Goal: Check status: Check status

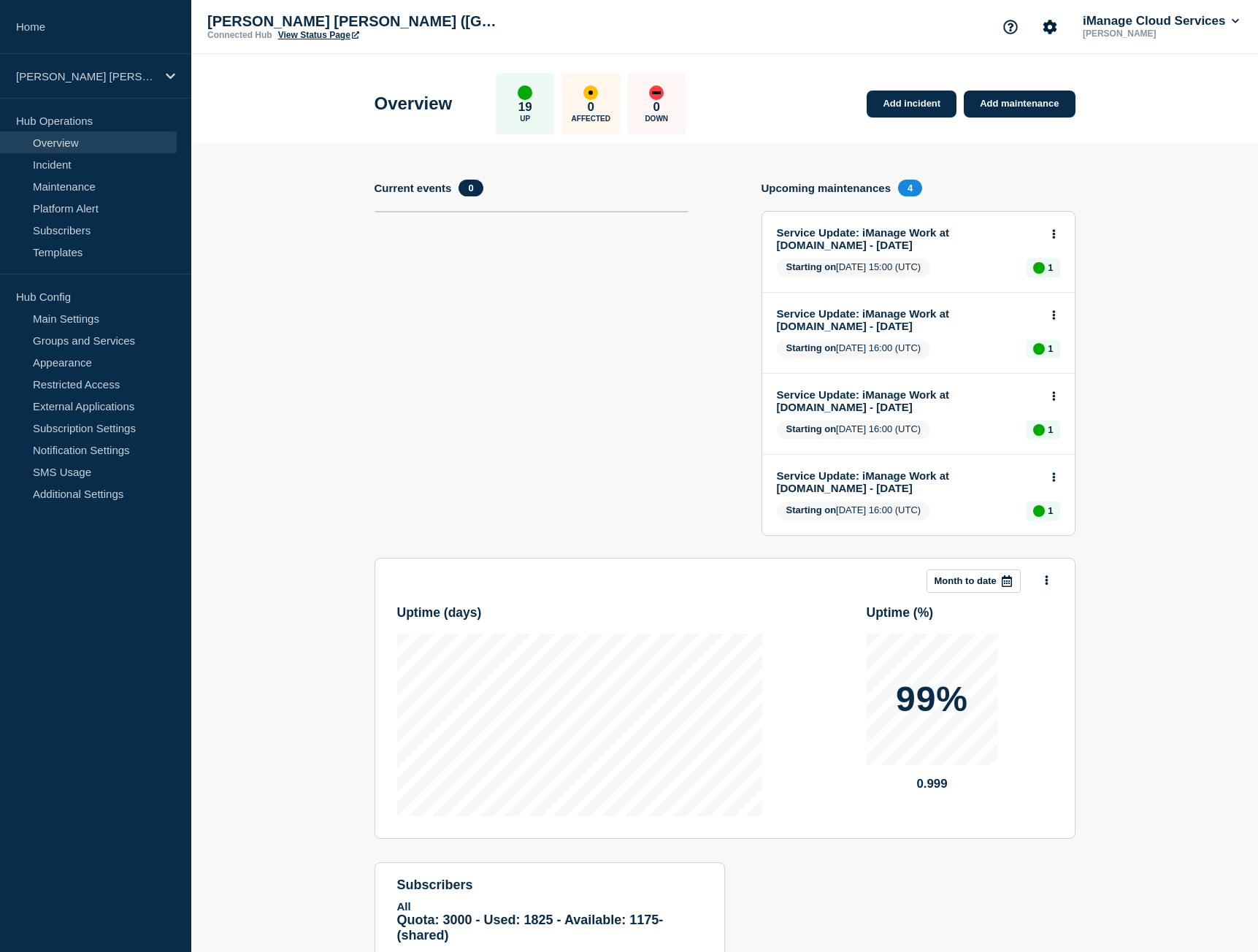
click at [69, 60] on div "[PERSON_NAME] [PERSON_NAME] ([GEOGRAPHIC_DATA]) LLP (PROD) (e-3415)" at bounding box center [96, 76] width 191 height 44
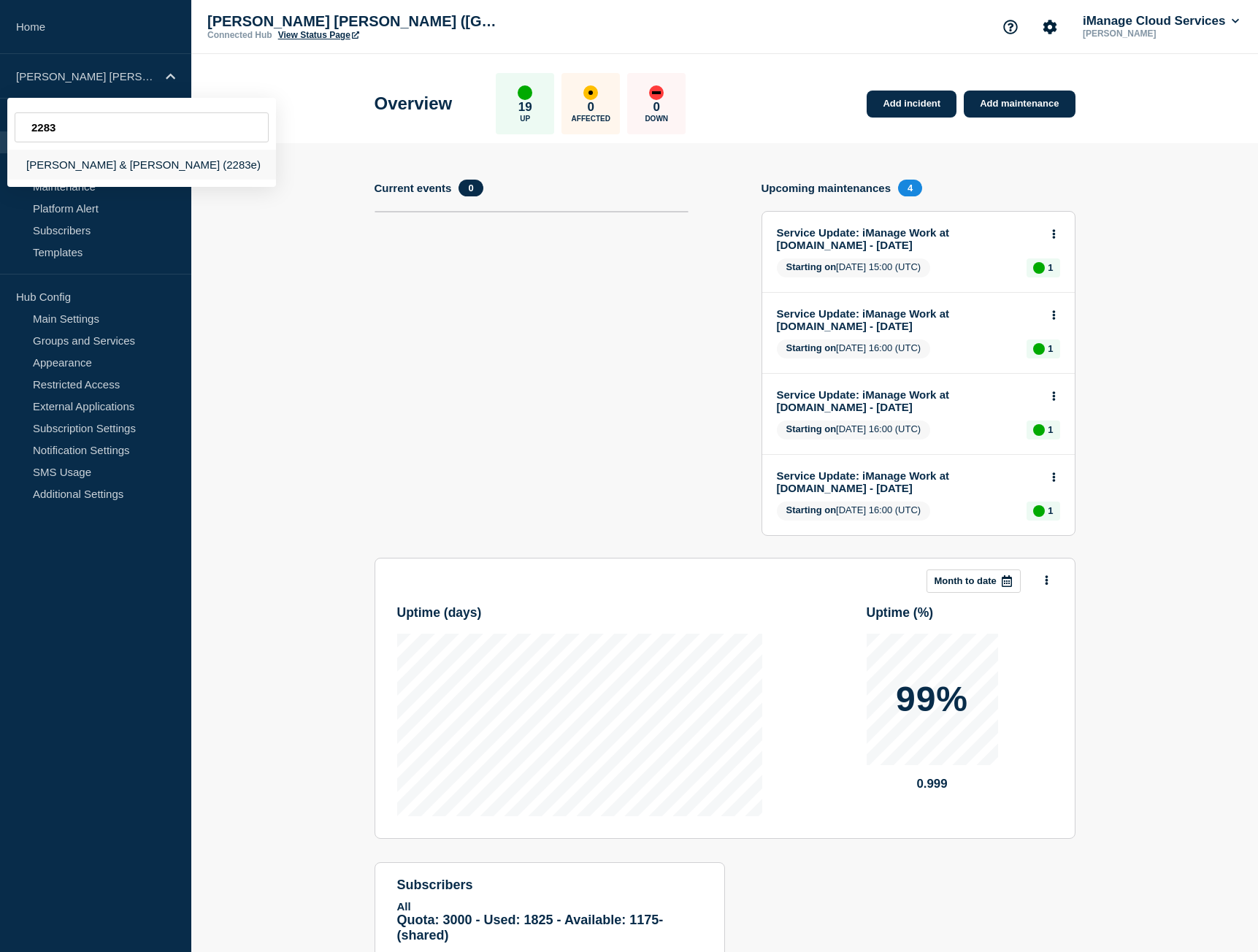
type input "2283"
click at [133, 173] on div "[PERSON_NAME] & [PERSON_NAME] (2283e)" at bounding box center [141, 164] width 269 height 30
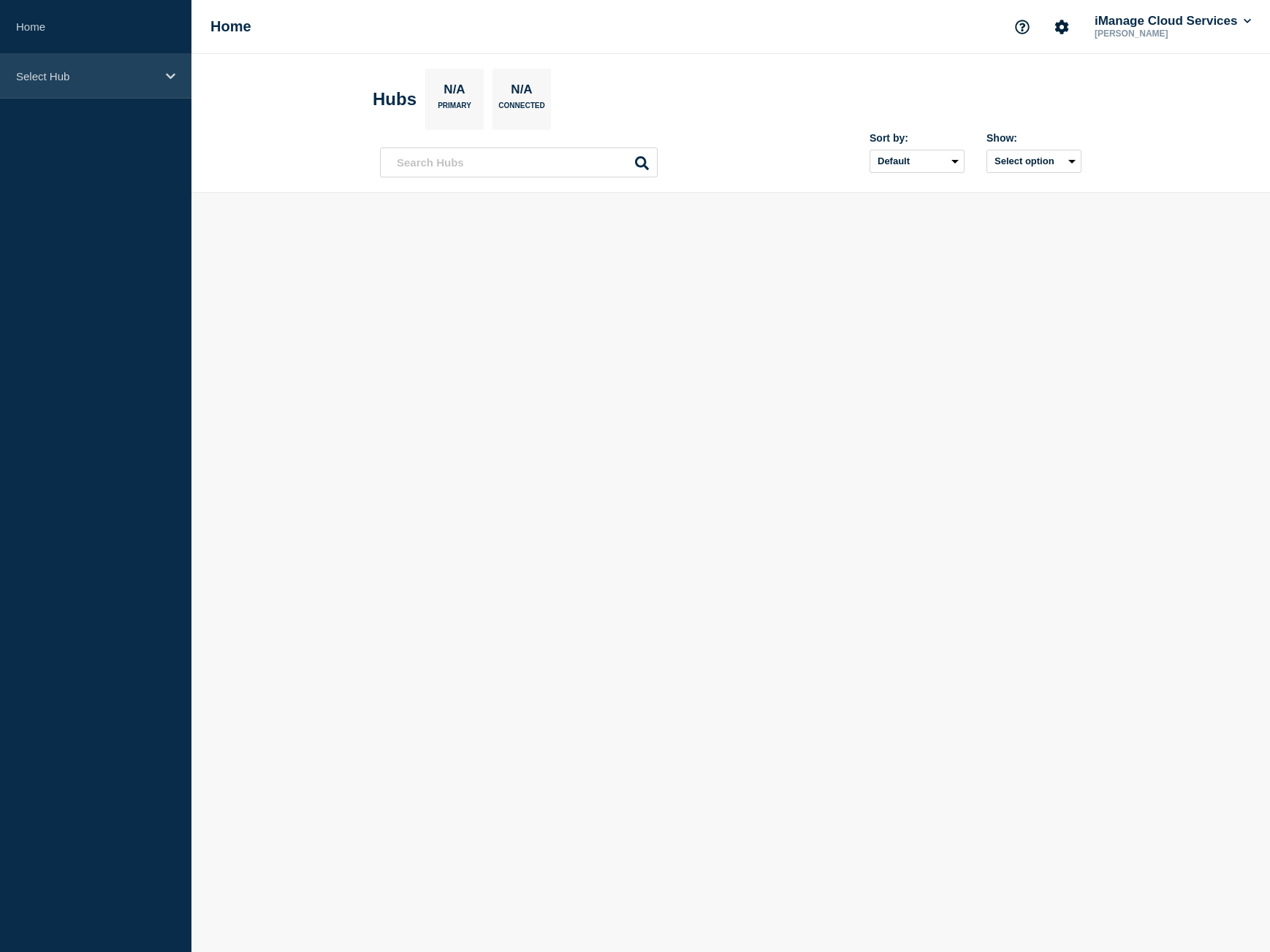
click at [70, 76] on p "Select Hub" at bounding box center [85, 77] width 140 height 12
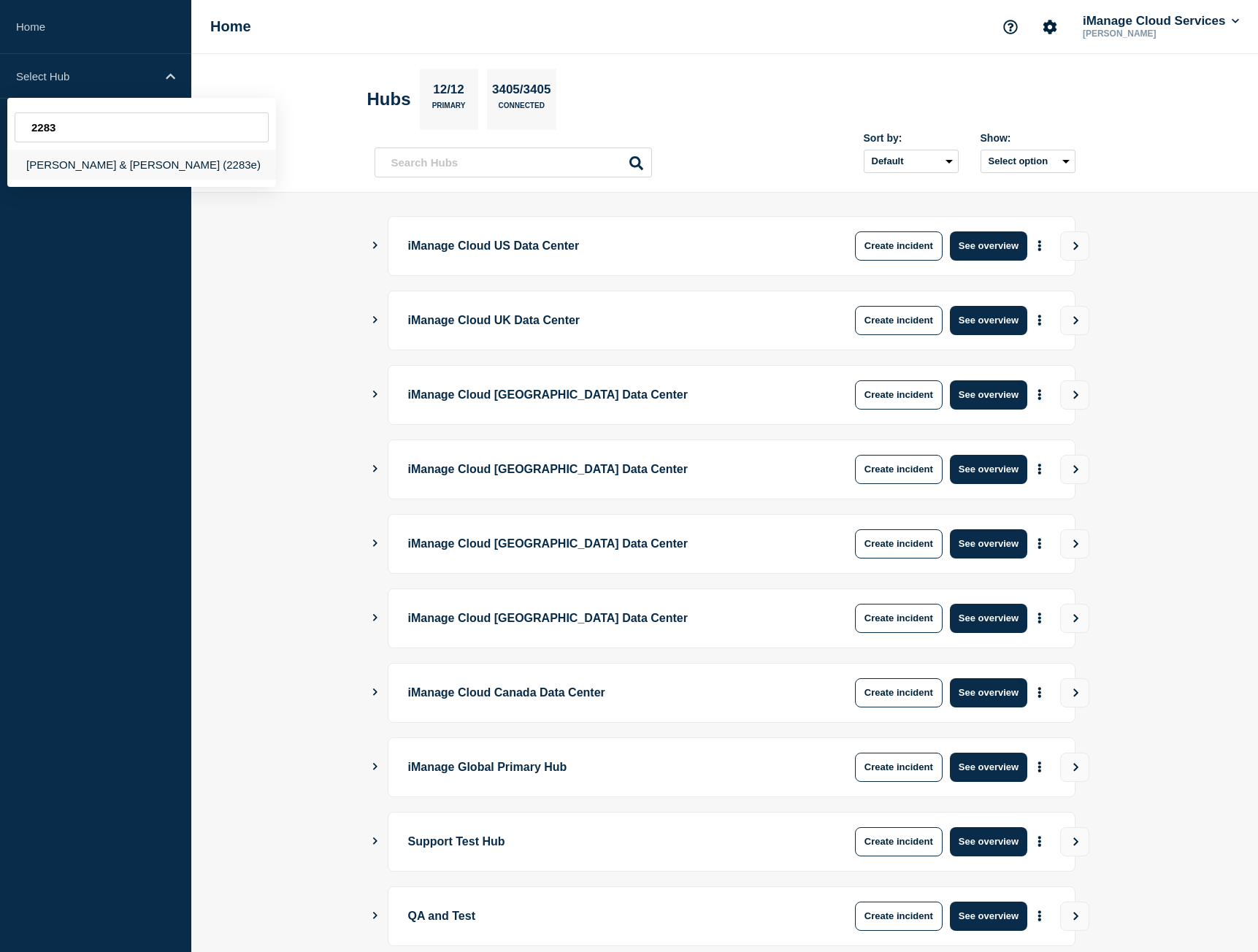
type input "2283"
click at [127, 163] on div "[PERSON_NAME] & [PERSON_NAME] (2283e)" at bounding box center [141, 164] width 269 height 30
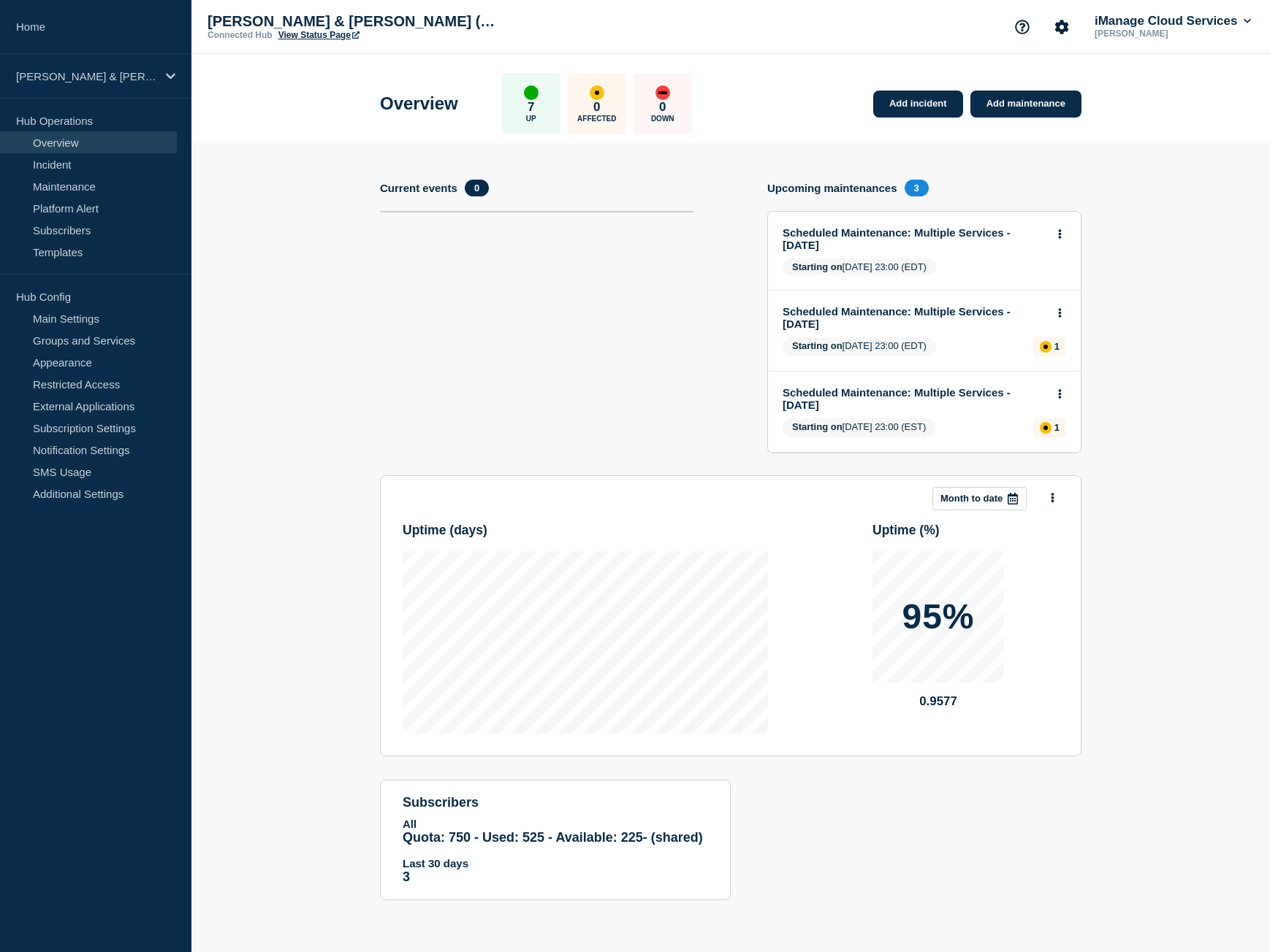
click at [325, 39] on link "View Status Page" at bounding box center [318, 35] width 81 height 10
click at [84, 94] on div "[PERSON_NAME] & [PERSON_NAME] (2283e)" at bounding box center [96, 76] width 191 height 44
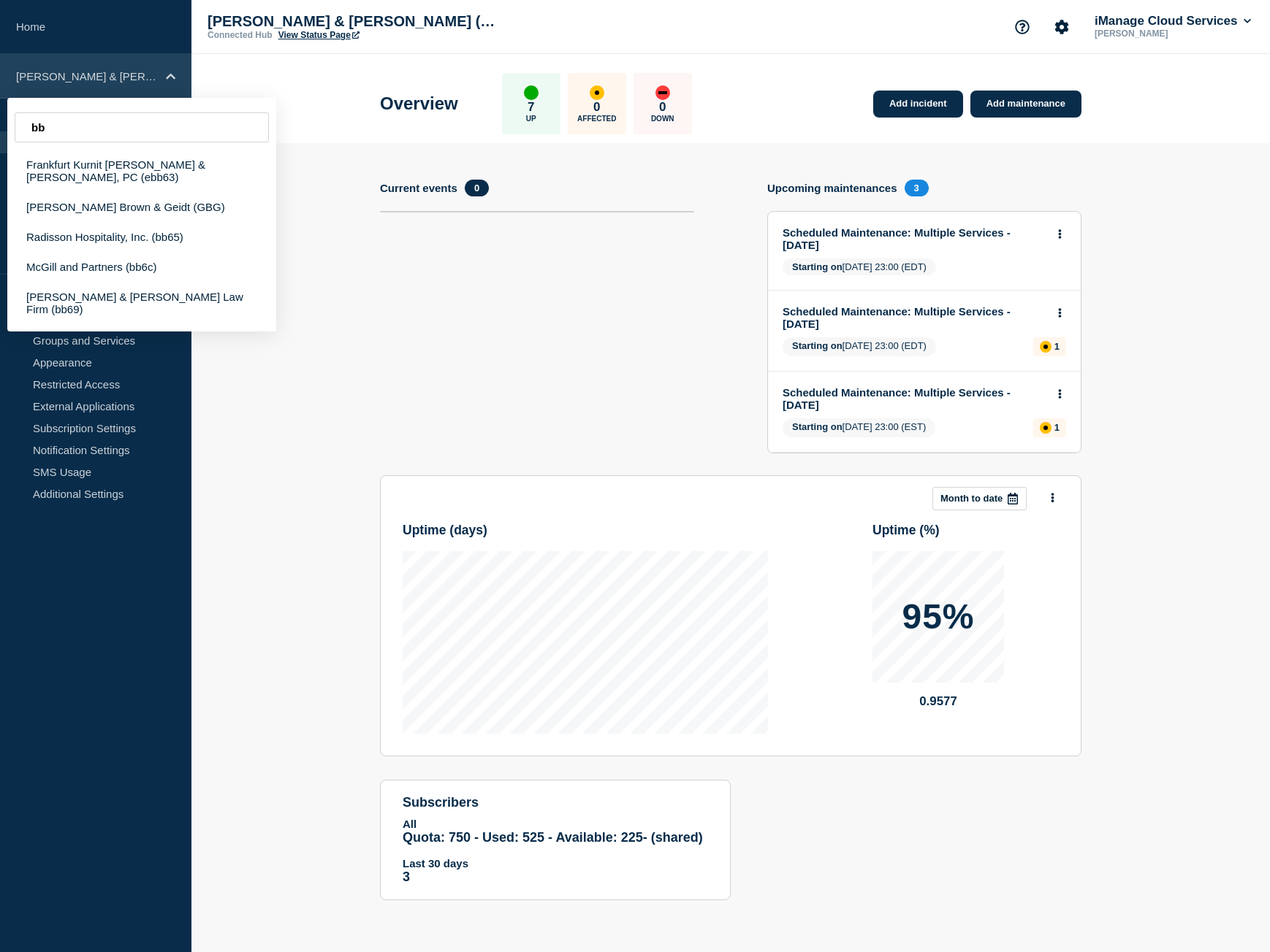
type input "b"
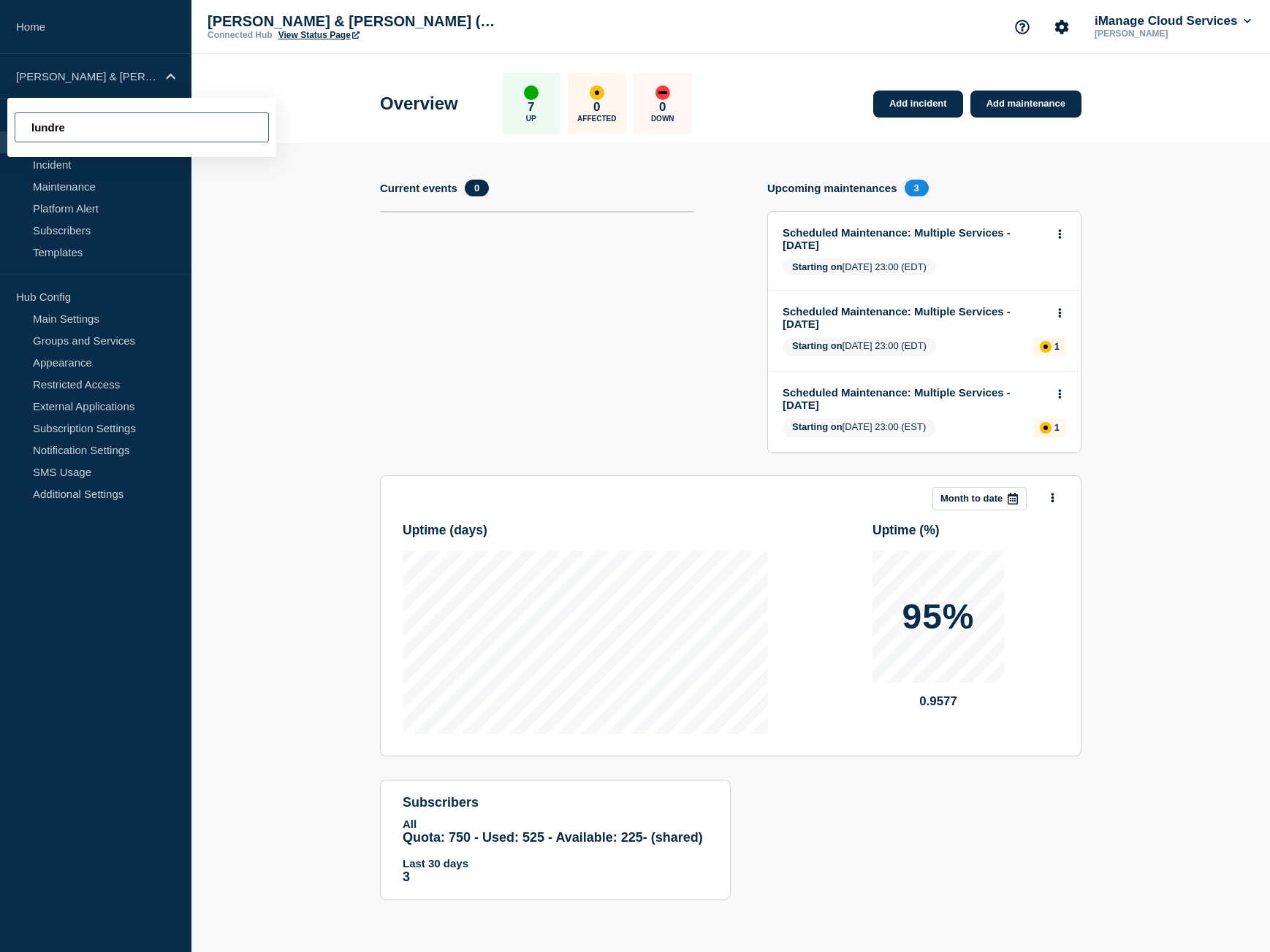
click at [62, 119] on input "lundre" at bounding box center [142, 127] width 254 height 30
click at [70, 123] on input "lundre" at bounding box center [142, 127] width 254 height 30
type input "bb69"
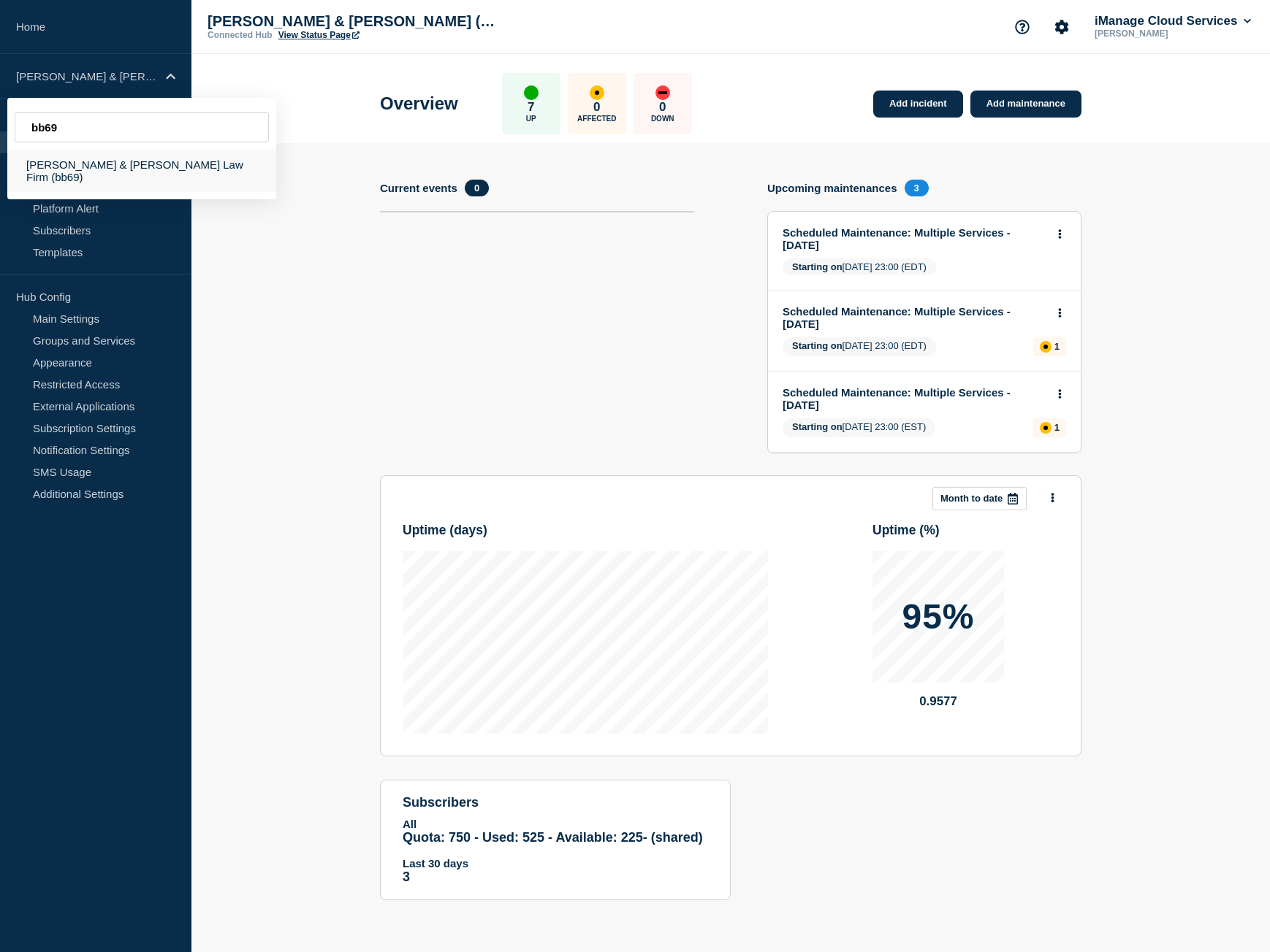
click at [92, 176] on div "[PERSON_NAME] & [PERSON_NAME] Law Firm (bb69)" at bounding box center [141, 170] width 269 height 43
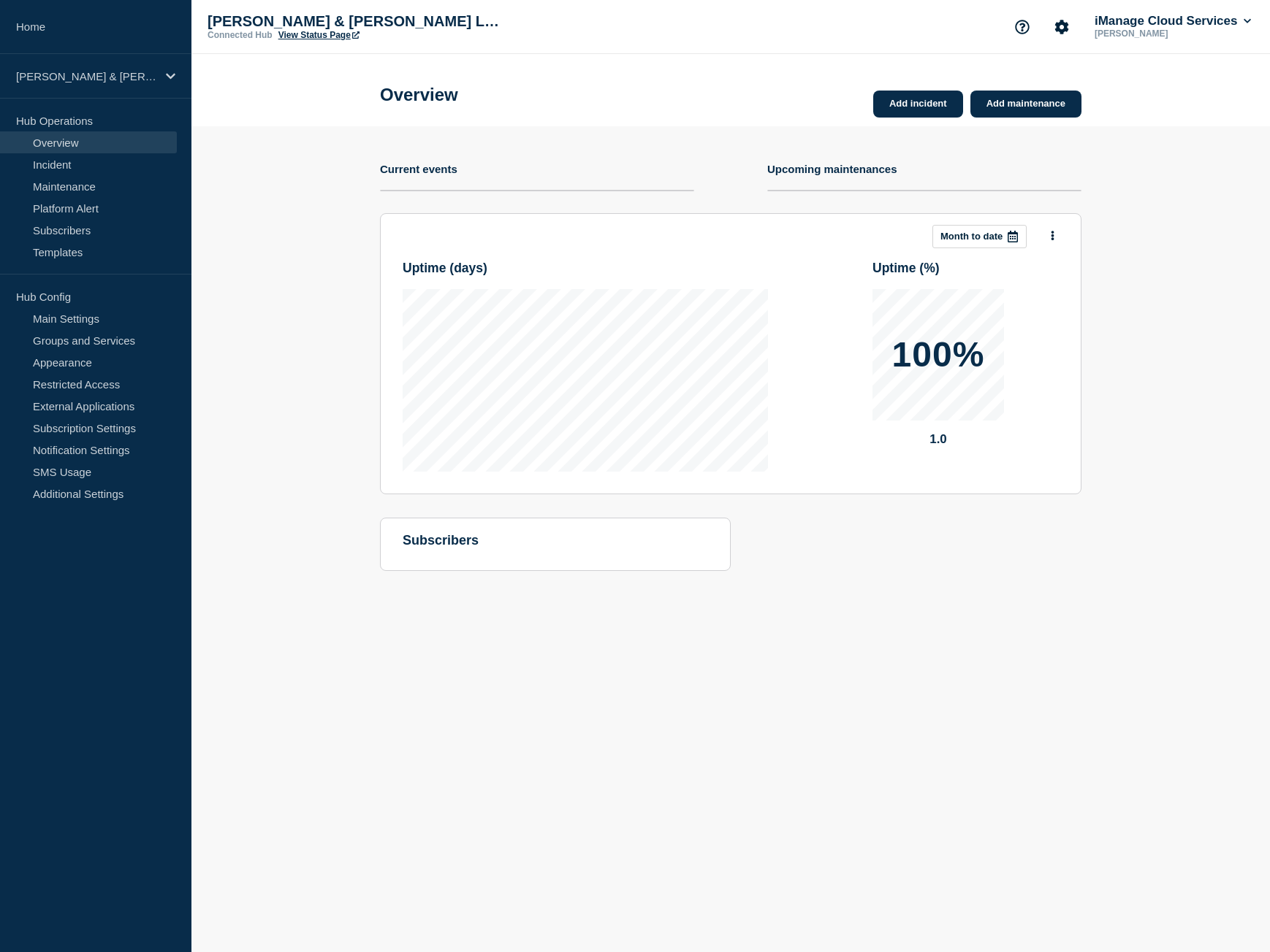
click at [311, 35] on link "View Status Page" at bounding box center [318, 35] width 81 height 10
